Goal: Check status: Check status

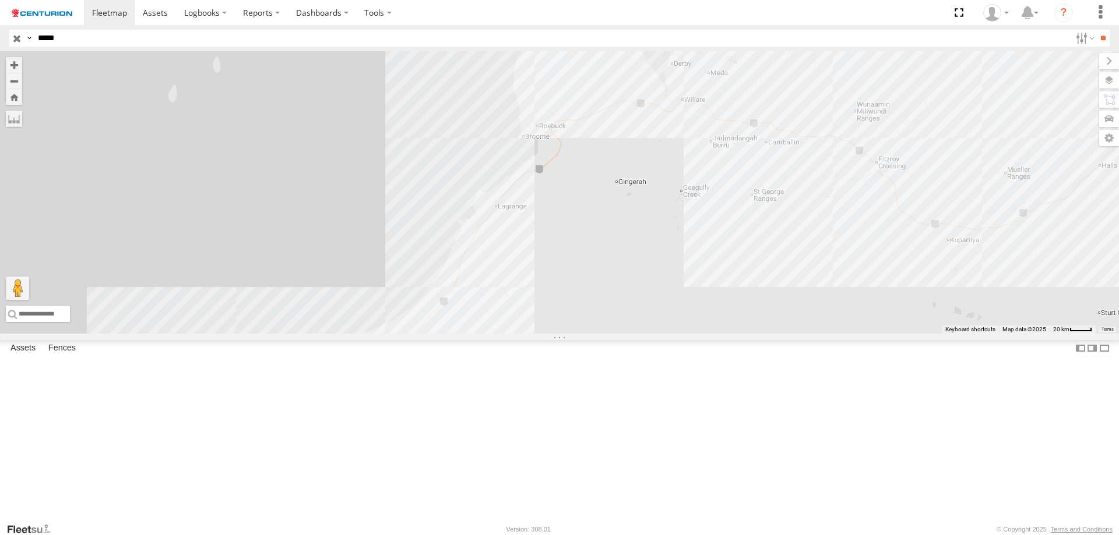
select select "**********"
click at [589, 230] on div at bounding box center [559, 192] width 1119 height 283
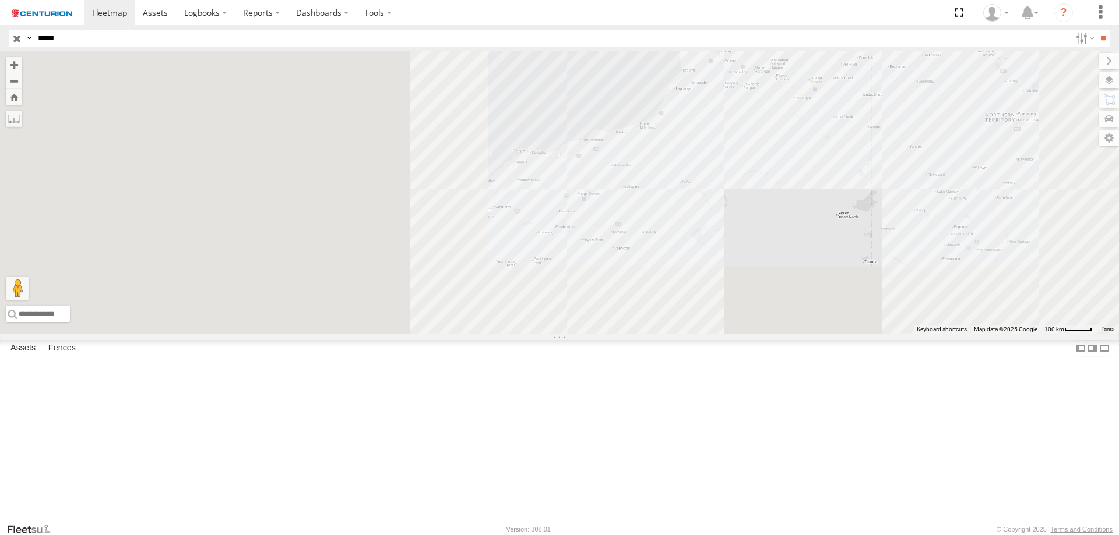
drag, startPoint x: 418, startPoint y: 389, endPoint x: 706, endPoint y: 323, distance: 295.2
click at [706, 323] on div at bounding box center [559, 192] width 1119 height 283
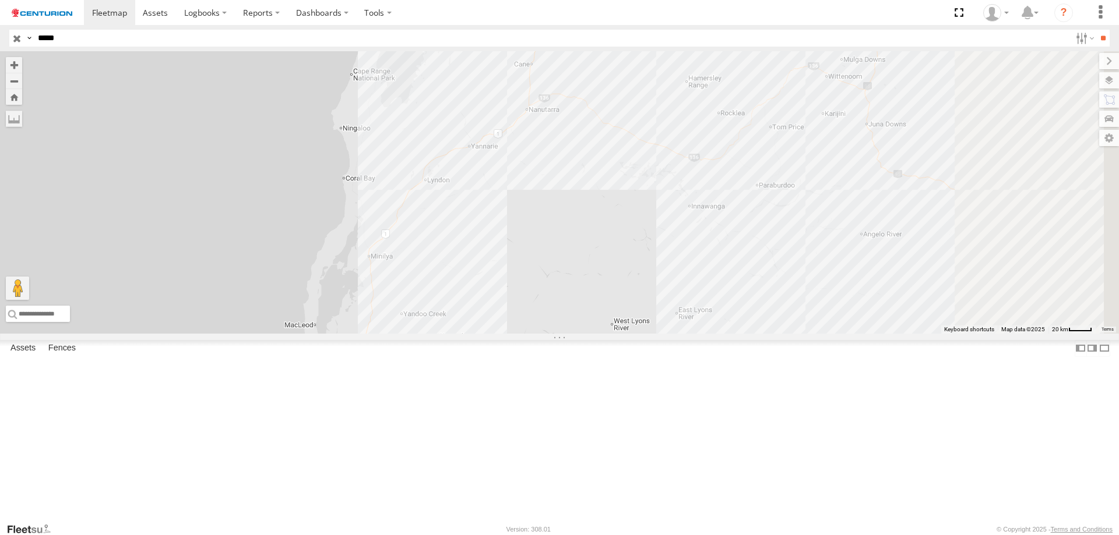
drag, startPoint x: 756, startPoint y: 188, endPoint x: 533, endPoint y: 408, distance: 314.0
click at [535, 334] on div "PM734" at bounding box center [559, 192] width 1119 height 283
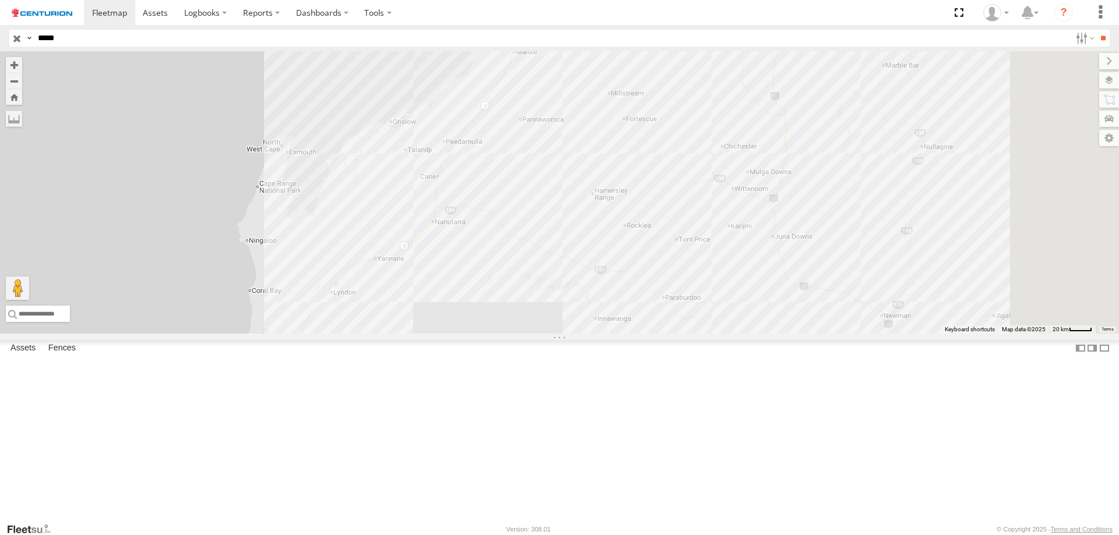
drag, startPoint x: 573, startPoint y: 334, endPoint x: 564, endPoint y: 347, distance: 15.4
click at [564, 334] on div "PM734" at bounding box center [559, 192] width 1119 height 283
click at [22, 118] on label at bounding box center [14, 119] width 16 height 16
click at [0, 0] on label at bounding box center [0, 0] width 0 height 0
click at [579, 317] on div "PM734" at bounding box center [559, 192] width 1119 height 283
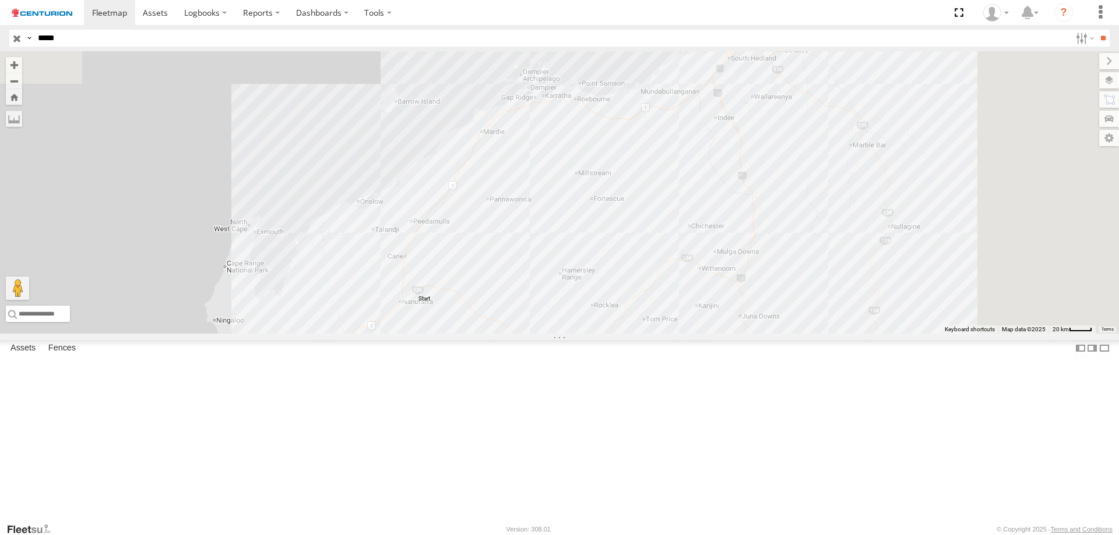
click at [625, 314] on div "PM734" at bounding box center [559, 192] width 1119 height 283
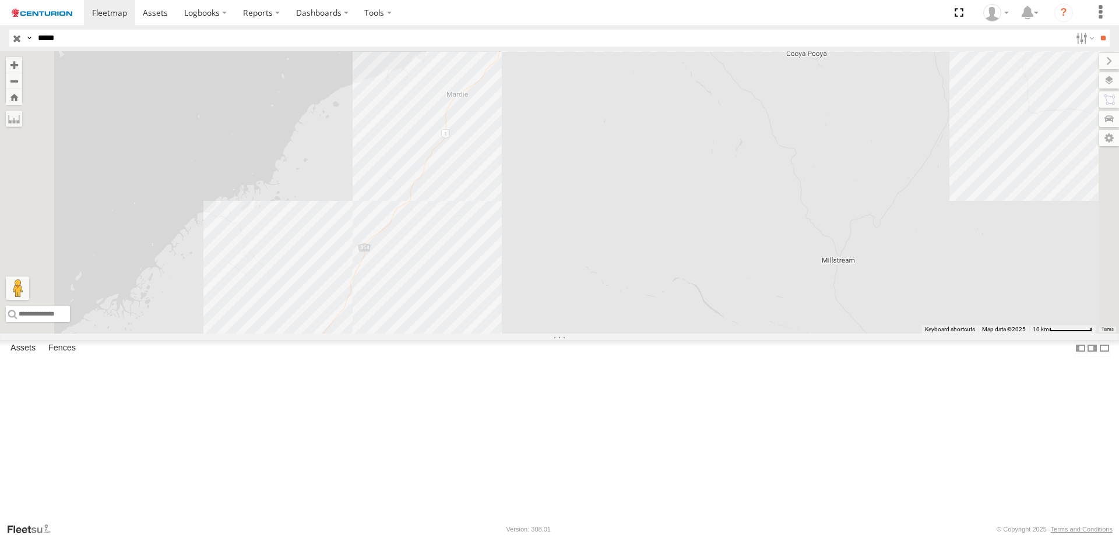
click at [594, 202] on div "PM734" at bounding box center [559, 192] width 1119 height 283
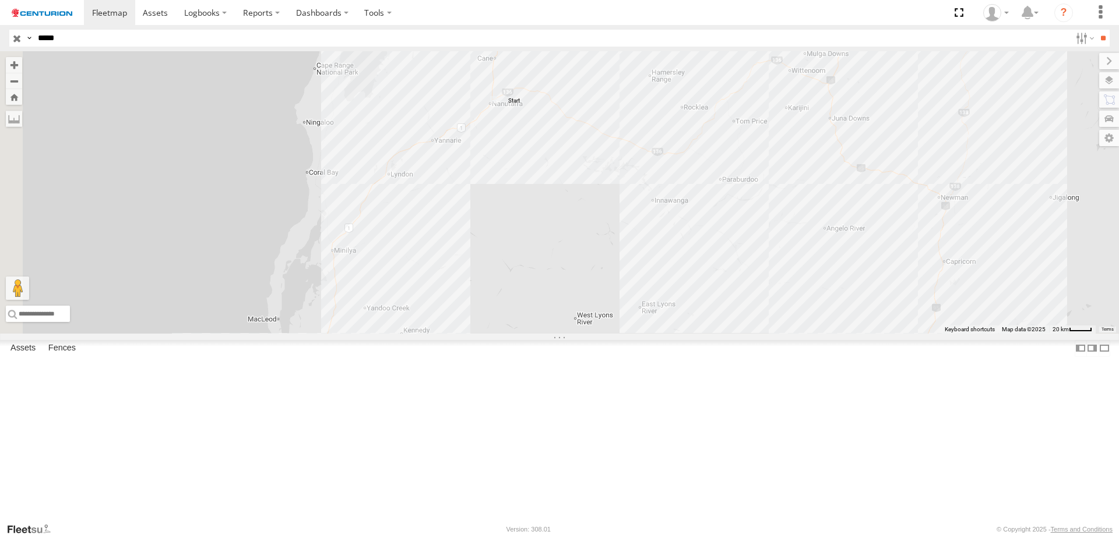
drag, startPoint x: 633, startPoint y: 460, endPoint x: 744, endPoint y: 235, distance: 251.0
click at [744, 235] on div at bounding box center [559, 192] width 1119 height 283
